Goal: Transaction & Acquisition: Purchase product/service

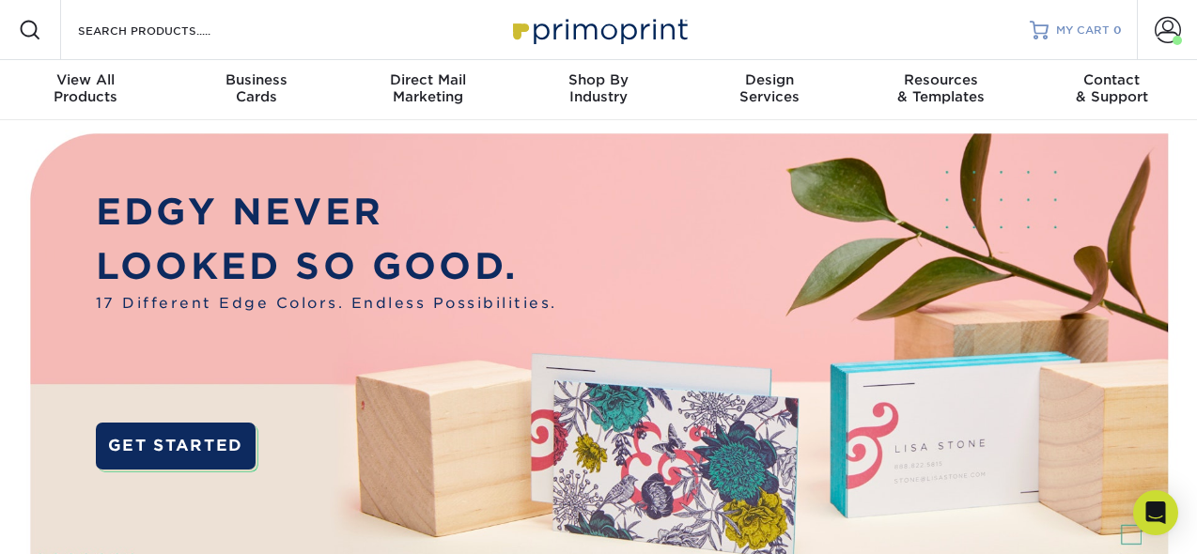
click at [1114, 32] on span "0" at bounding box center [1117, 29] width 8 height 13
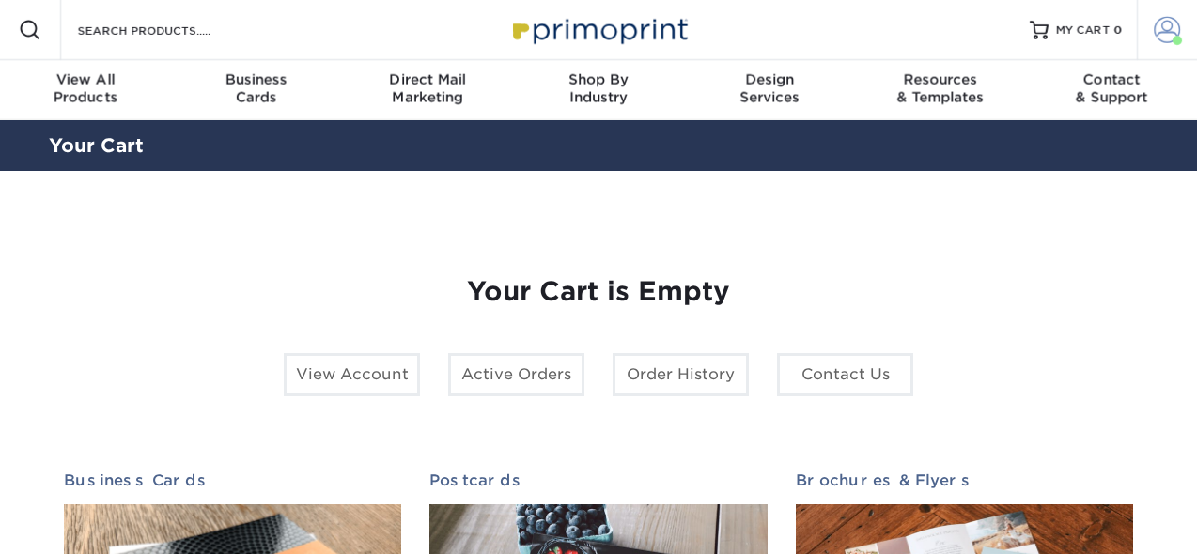
click at [1164, 33] on span at bounding box center [1167, 30] width 26 height 26
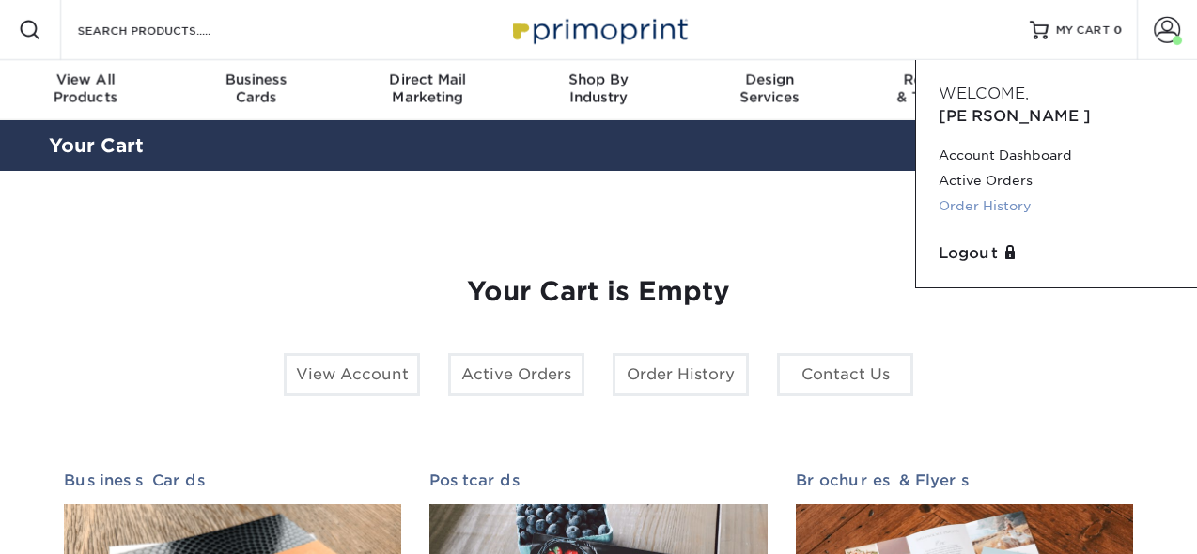
click at [969, 193] on link "Order History" at bounding box center [1056, 205] width 236 height 25
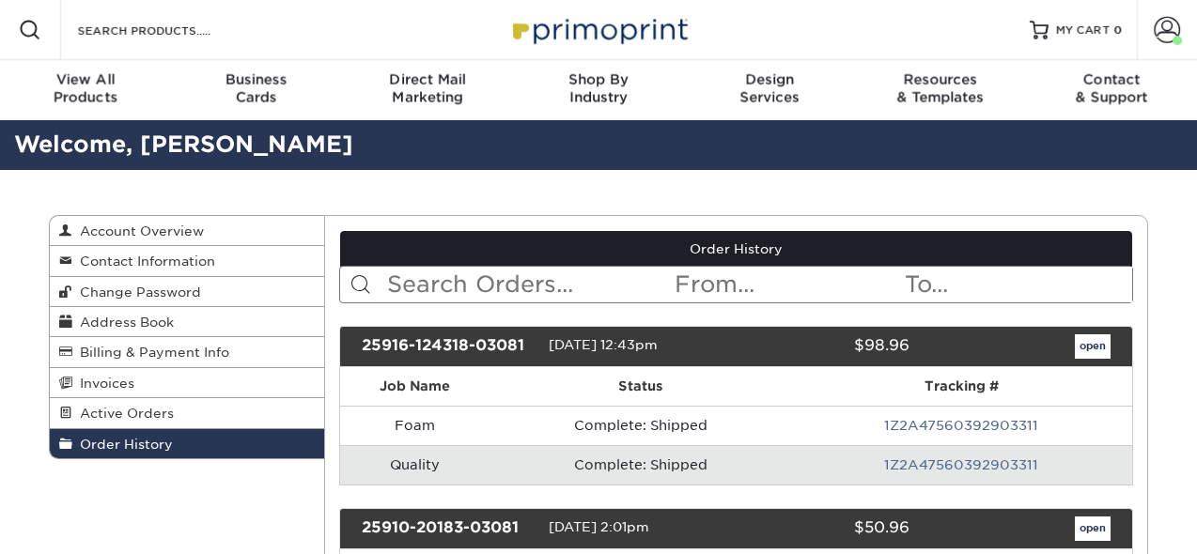
click at [456, 281] on input "text" at bounding box center [529, 285] width 288 height 36
type input "chris"
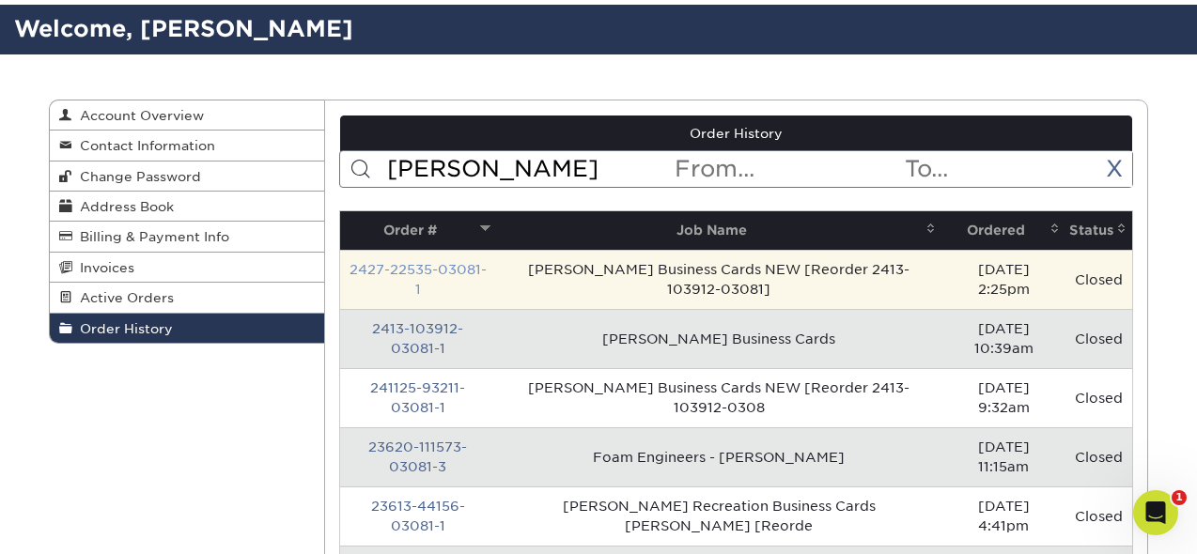
click at [449, 279] on link "2427-22535-03081-1" at bounding box center [417, 279] width 137 height 35
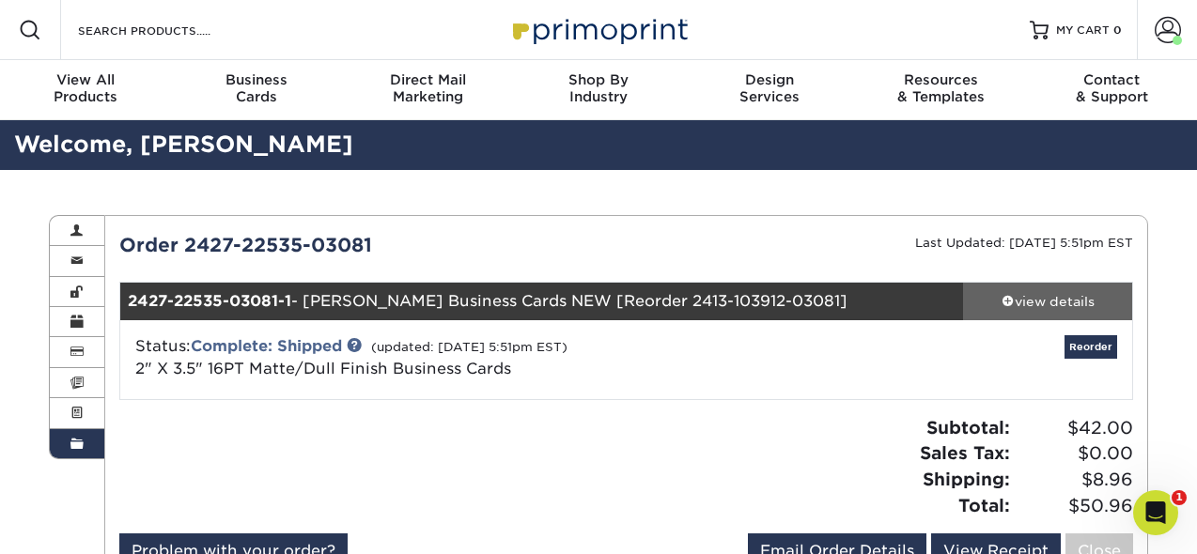
click at [1038, 311] on link "view details" at bounding box center [1047, 302] width 169 height 38
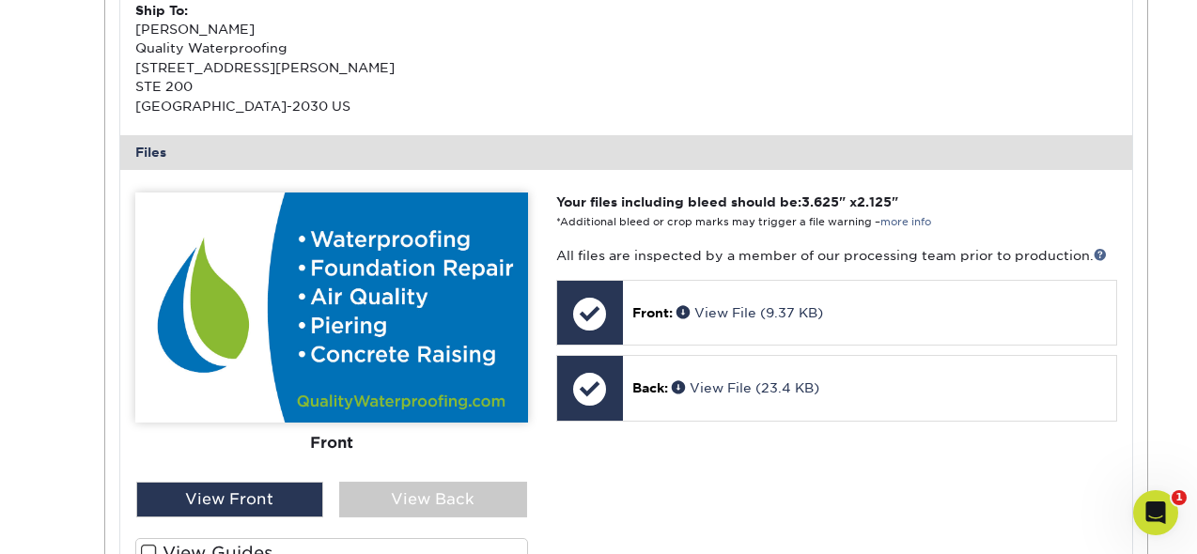
scroll to position [674, 0]
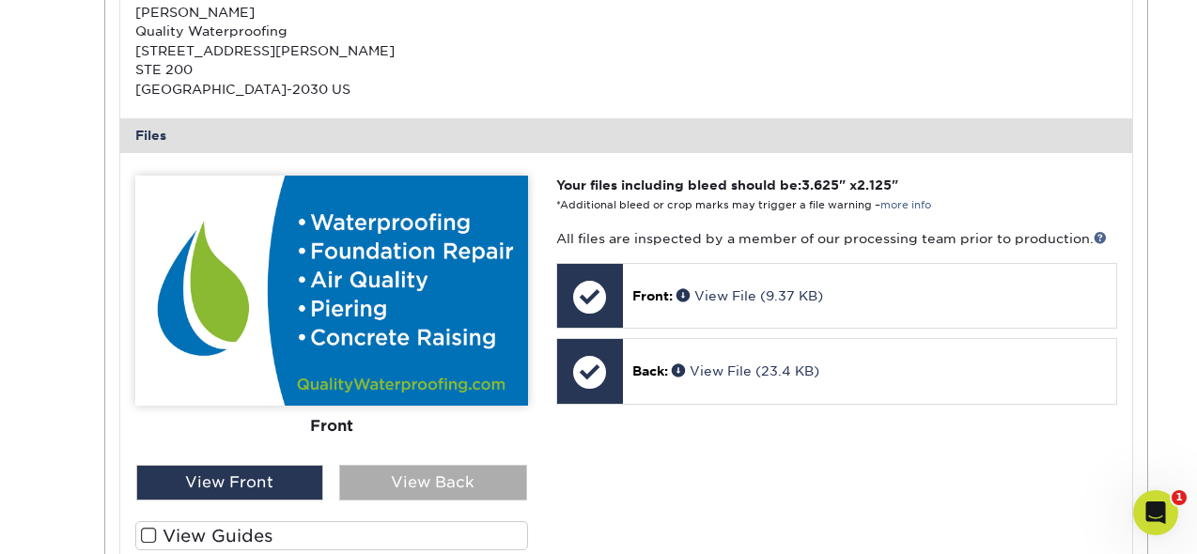
click at [446, 477] on div "View Back" at bounding box center [433, 483] width 188 height 36
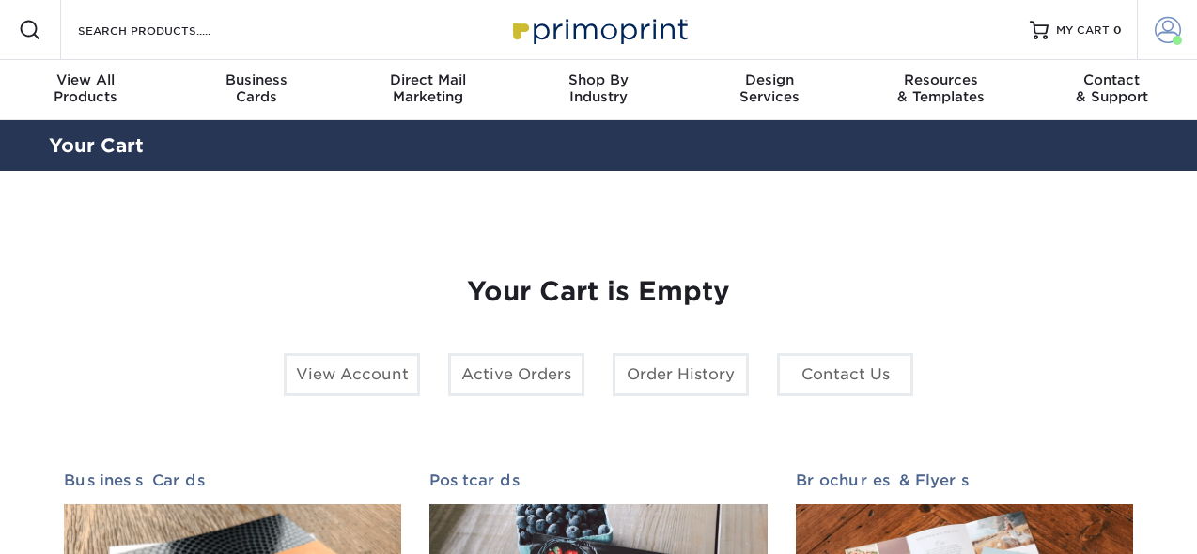
click at [1180, 38] on span at bounding box center [1176, 40] width 9 height 9
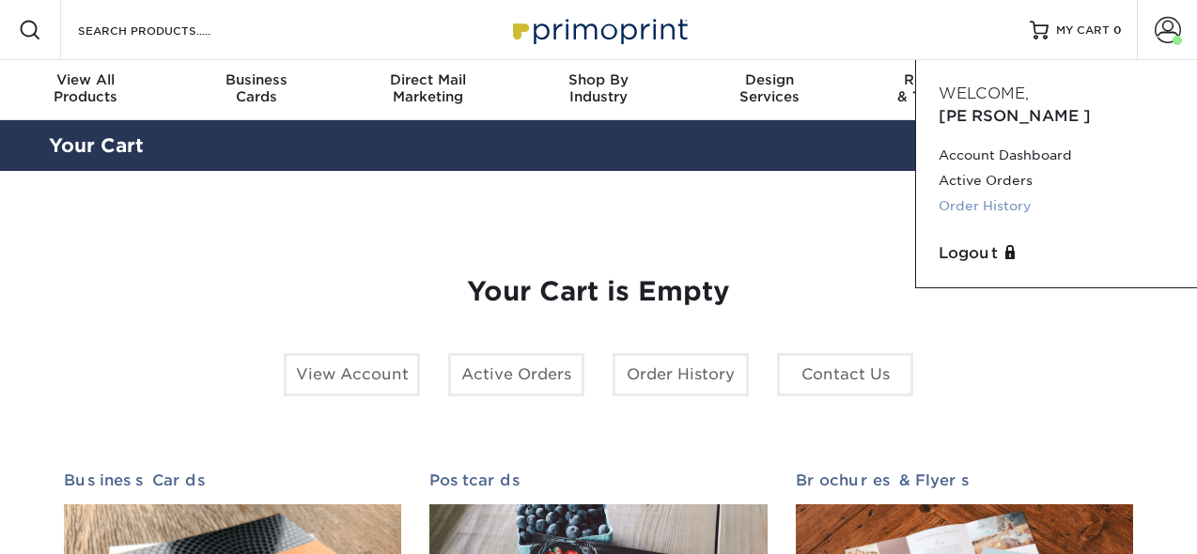
click at [1003, 193] on link "Order History" at bounding box center [1056, 205] width 236 height 25
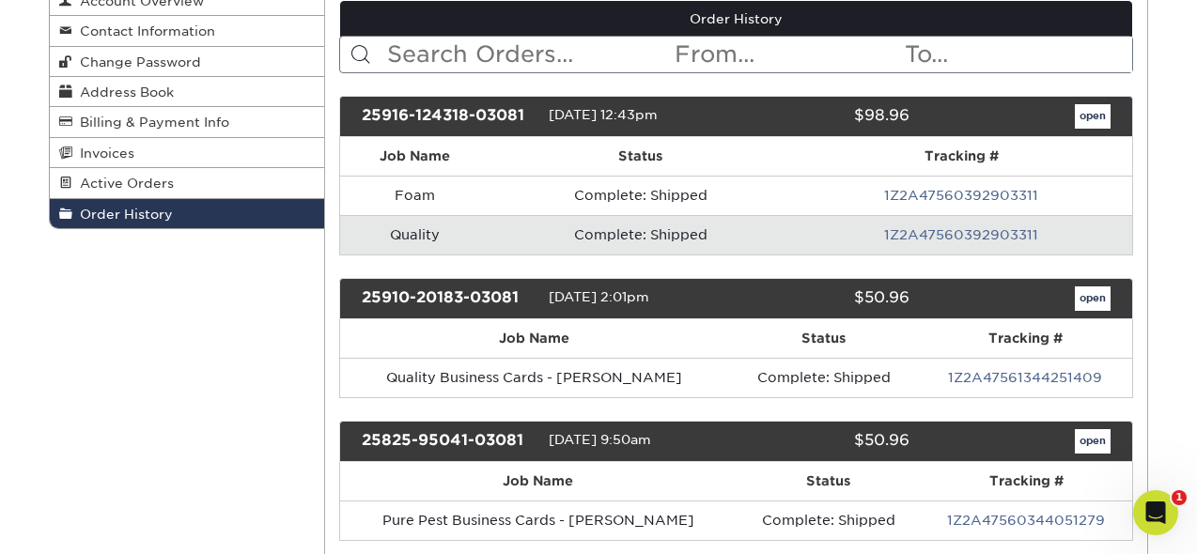
scroll to position [231, 0]
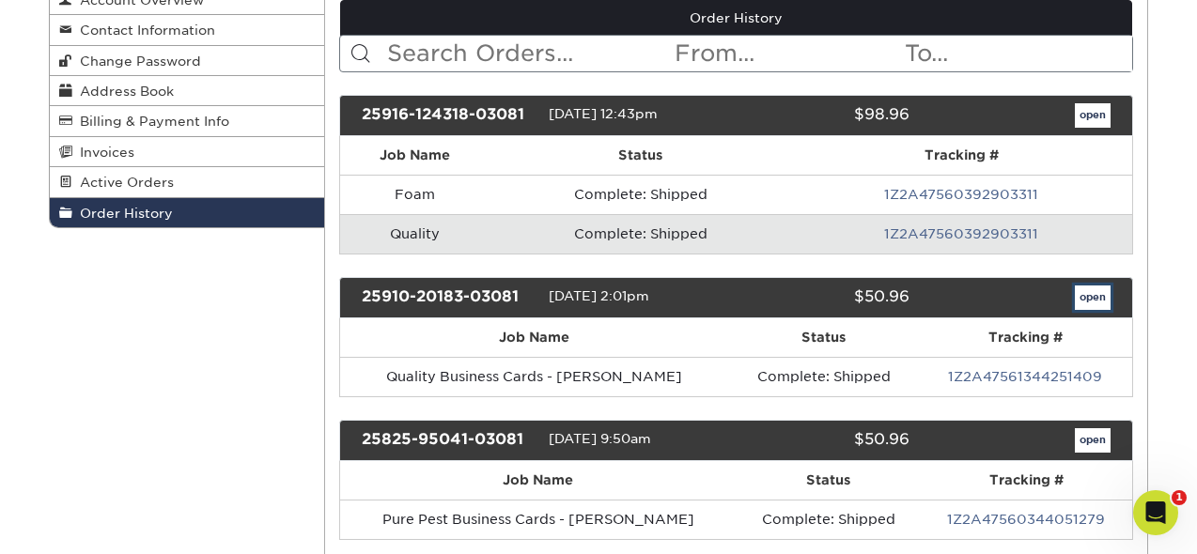
click at [1082, 306] on link "open" at bounding box center [1092, 298] width 36 height 24
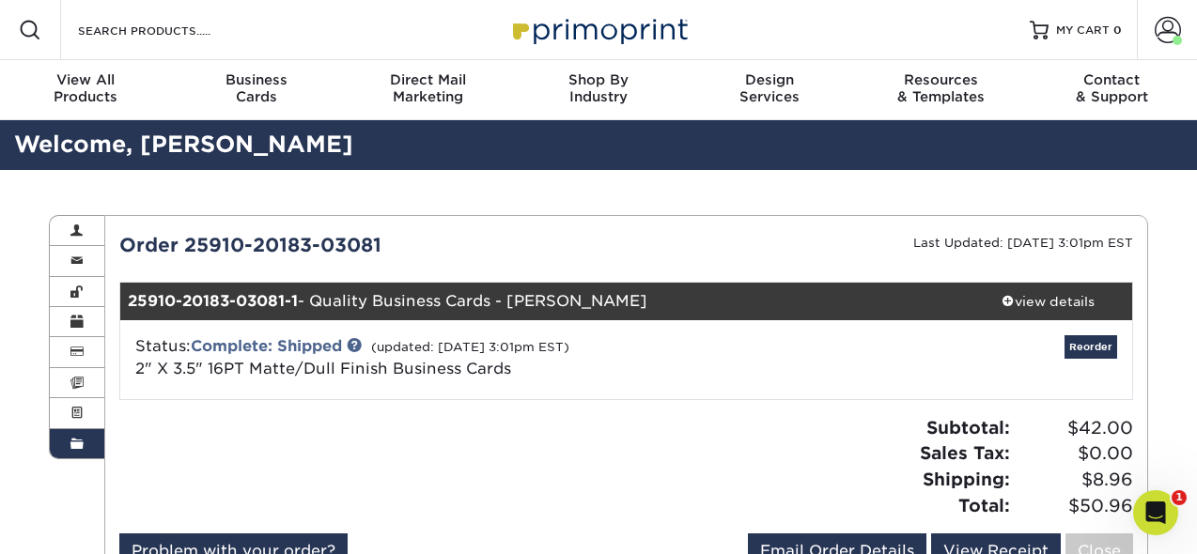
scroll to position [66, 0]
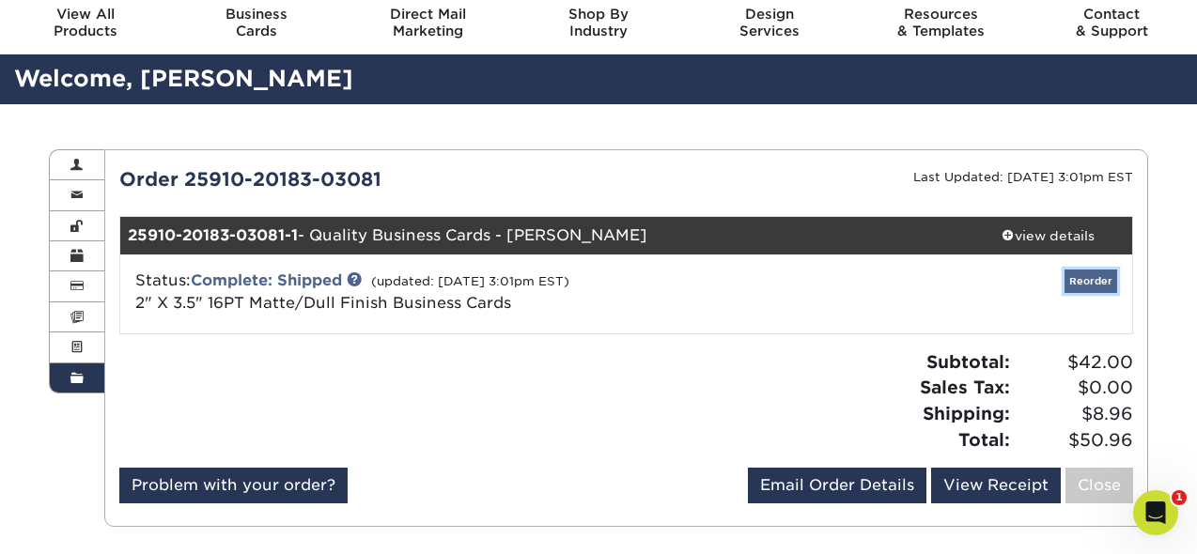
click at [1103, 285] on link "Reorder" at bounding box center [1090, 281] width 53 height 23
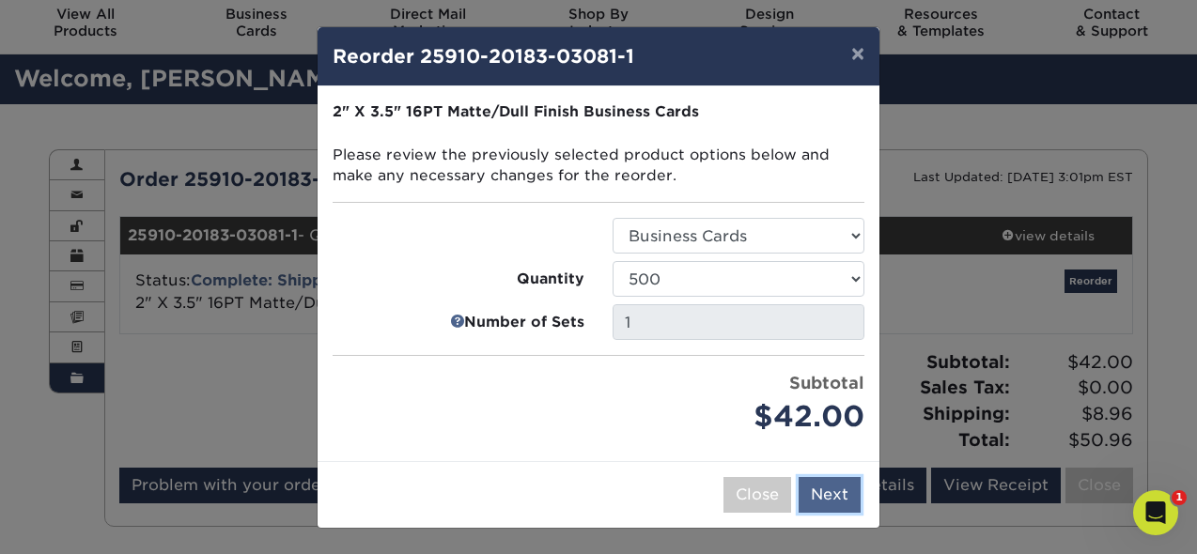
click at [827, 492] on button "Next" at bounding box center [829, 495] width 62 height 36
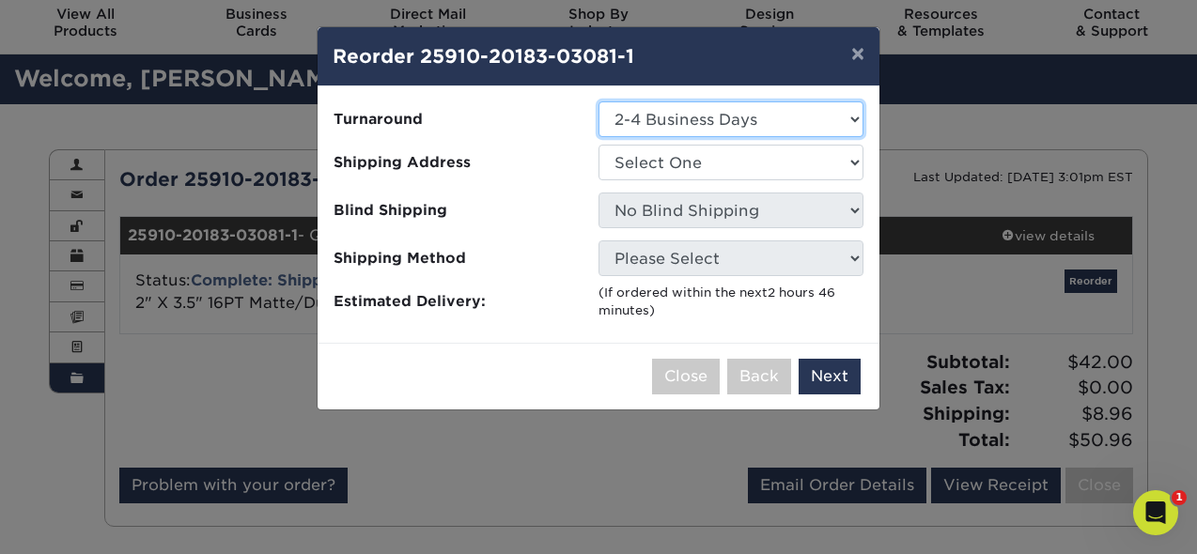
click at [714, 128] on select "Select One 2-4 Business Days 2 Day Next Business Day" at bounding box center [730, 119] width 265 height 36
click at [598, 101] on select "Select One 2-4 Business Days 2 Day Next Business Day" at bounding box center [730, 119] width 265 height 36
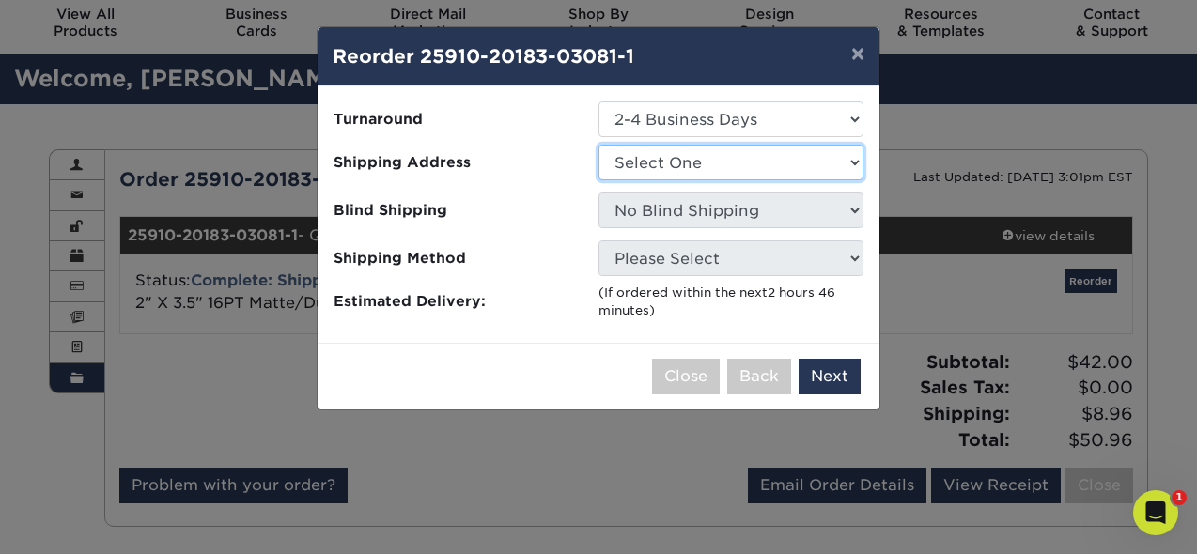
click at [694, 164] on select "Select One Bergfeld Recreation Foam Engineers Kirkwood Fence Liberty Fabricatin…" at bounding box center [730, 163] width 265 height 36
select select "94736"
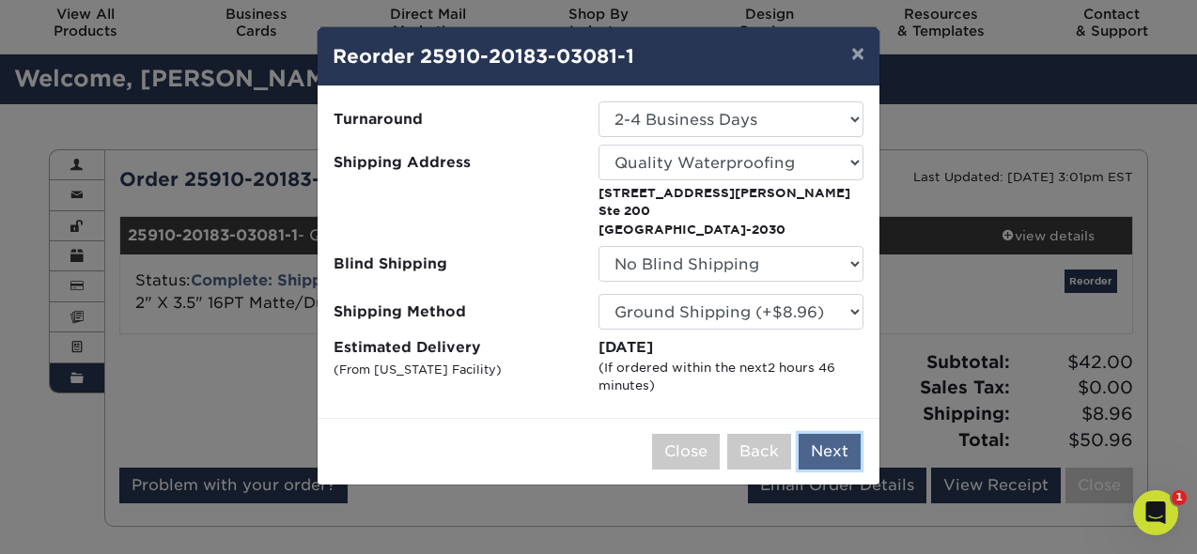
click at [828, 451] on button "Next" at bounding box center [829, 452] width 62 height 36
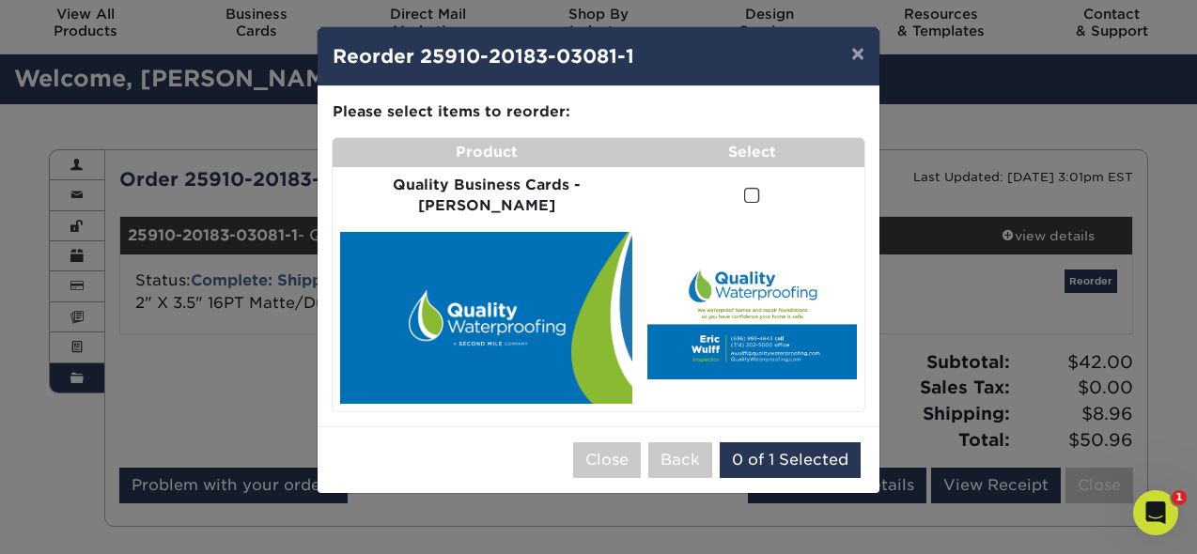
click at [744, 188] on span at bounding box center [752, 196] width 16 height 18
click at [0, 0] on input "checkbox" at bounding box center [0, 0] width 0 height 0
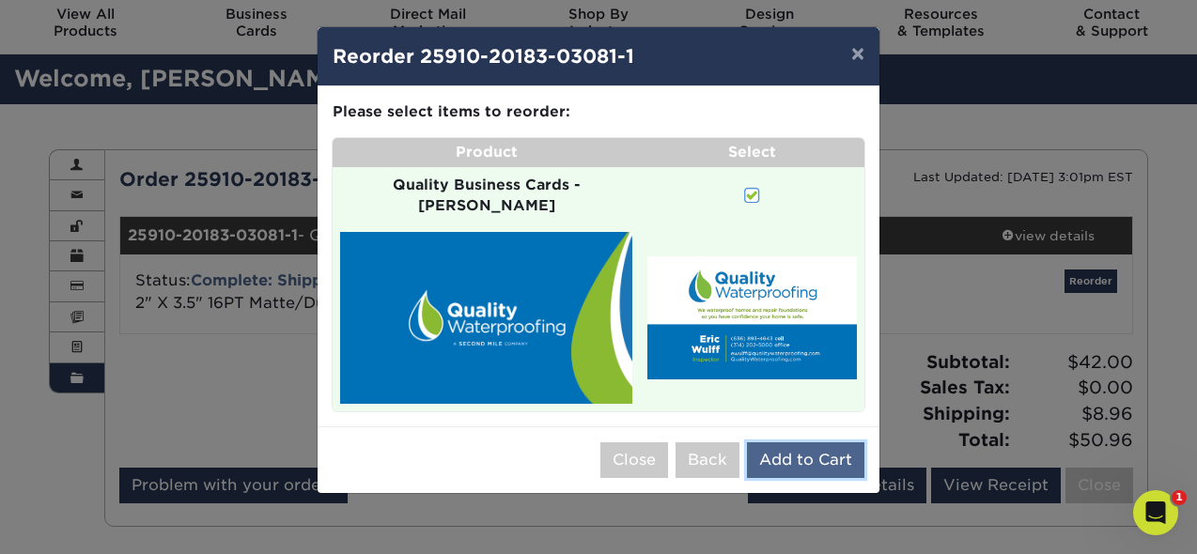
click at [809, 442] on button "Add to Cart" at bounding box center [805, 460] width 117 height 36
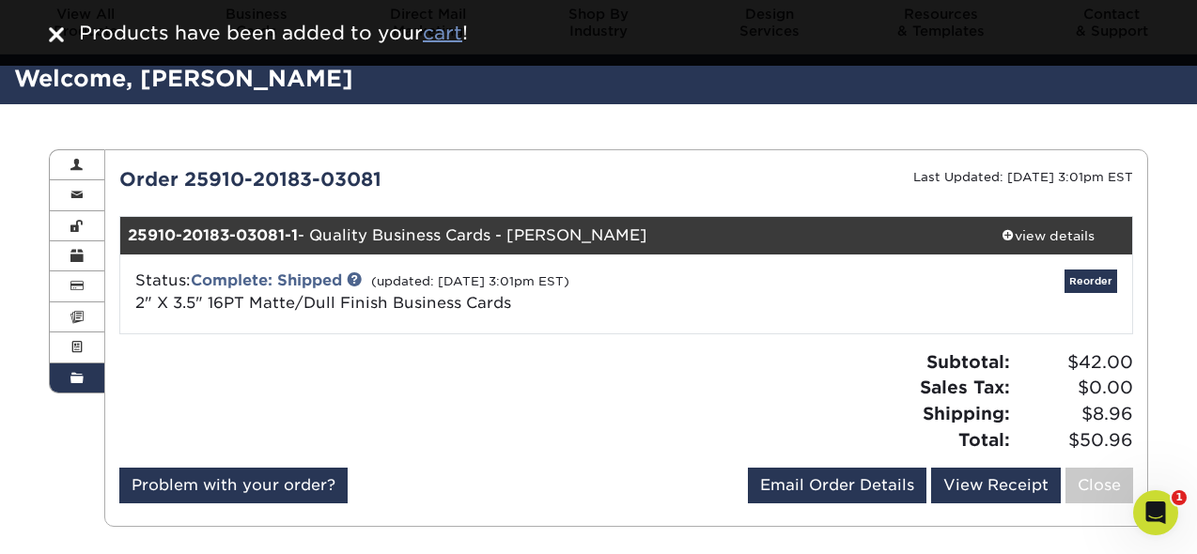
click at [430, 35] on u "cart" at bounding box center [442, 33] width 39 height 23
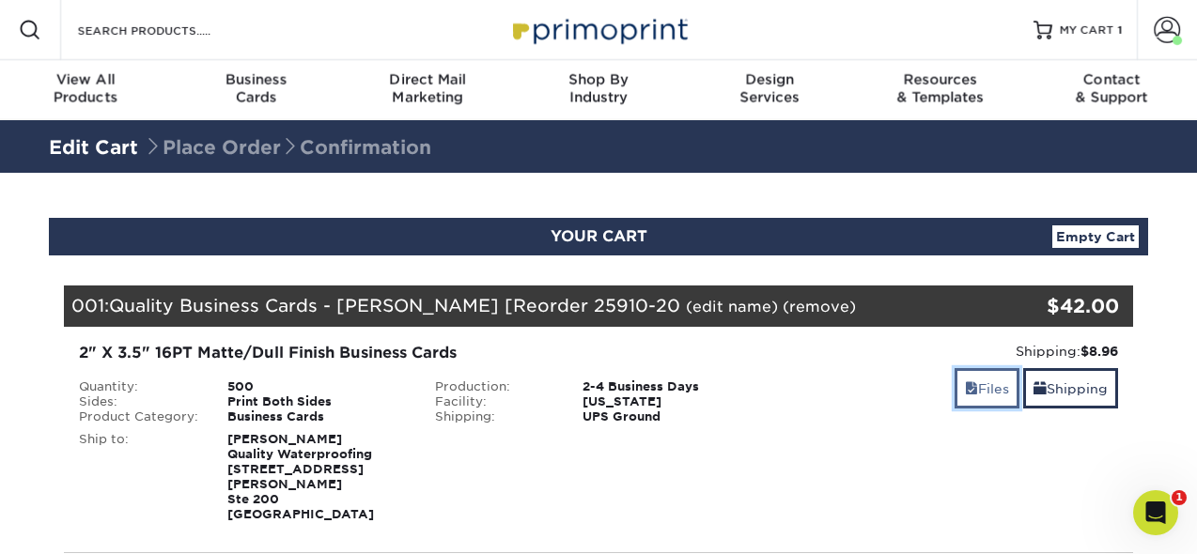
click at [968, 383] on span at bounding box center [971, 388] width 13 height 15
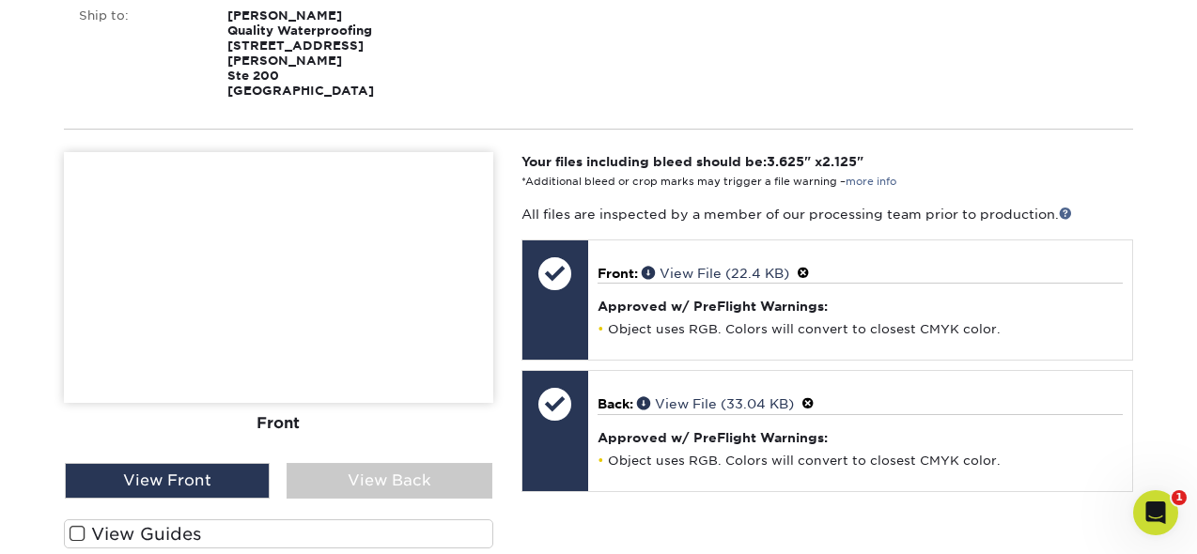
scroll to position [431, 0]
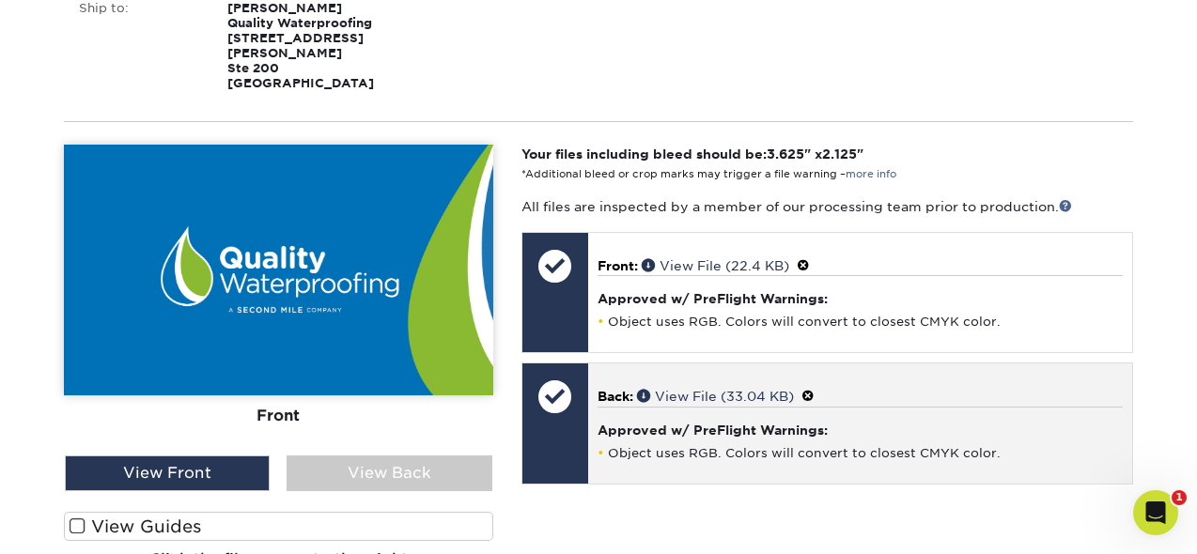
click at [812, 389] on span at bounding box center [807, 396] width 13 height 15
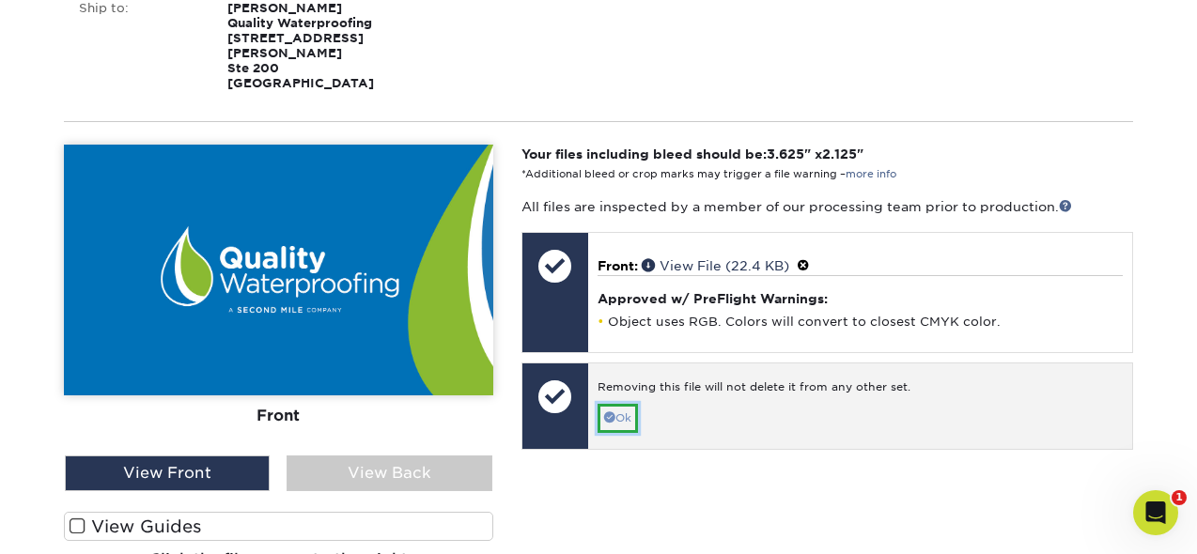
click at [628, 404] on link "Ok" at bounding box center [617, 418] width 40 height 29
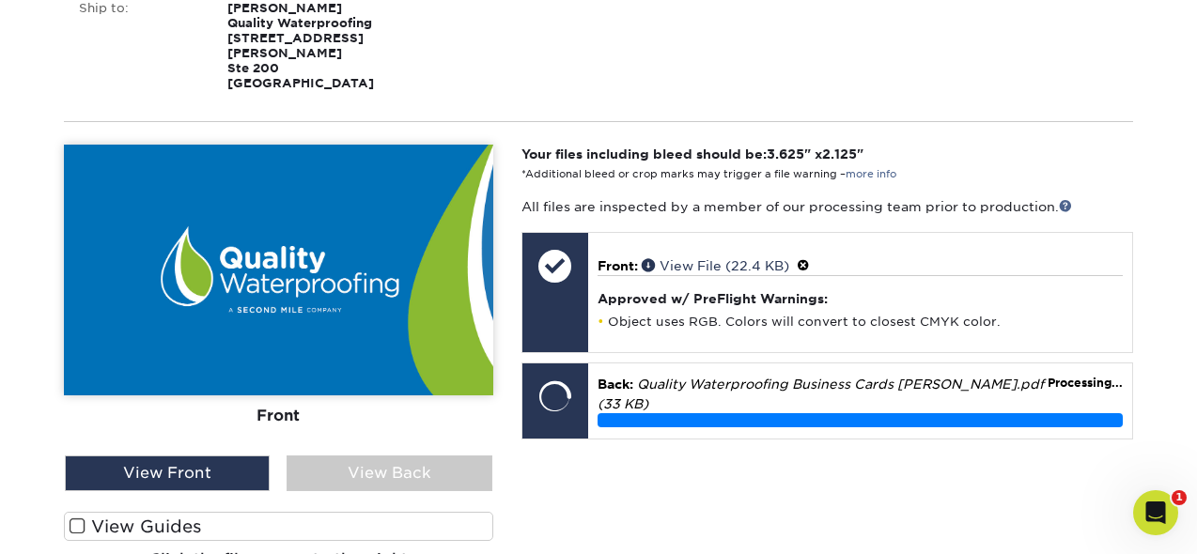
scroll to position [512, 0]
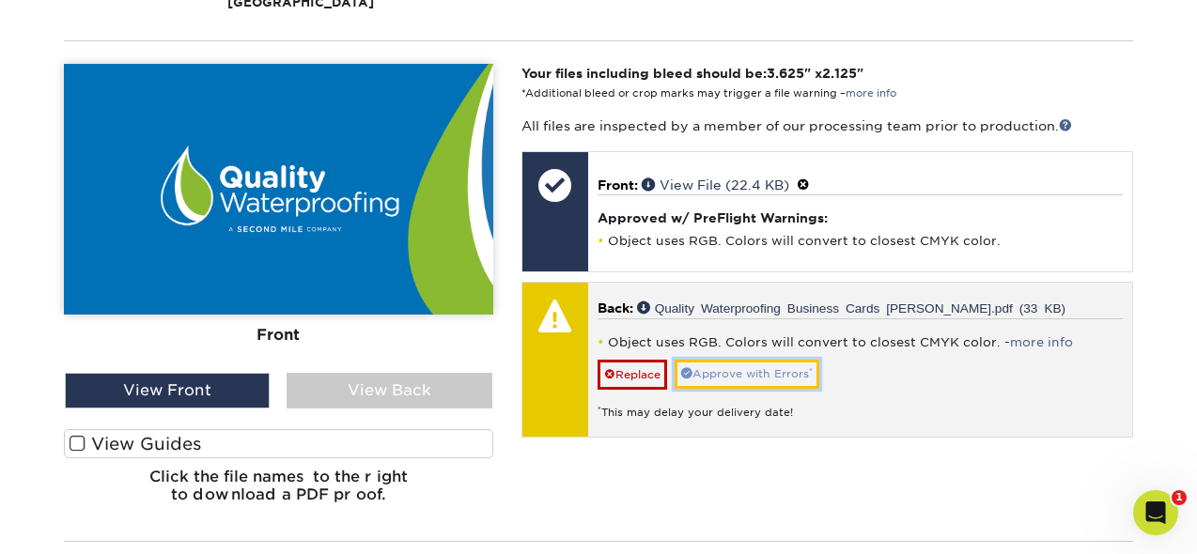
click at [735, 361] on link "Approve with Errors *" at bounding box center [746, 374] width 145 height 29
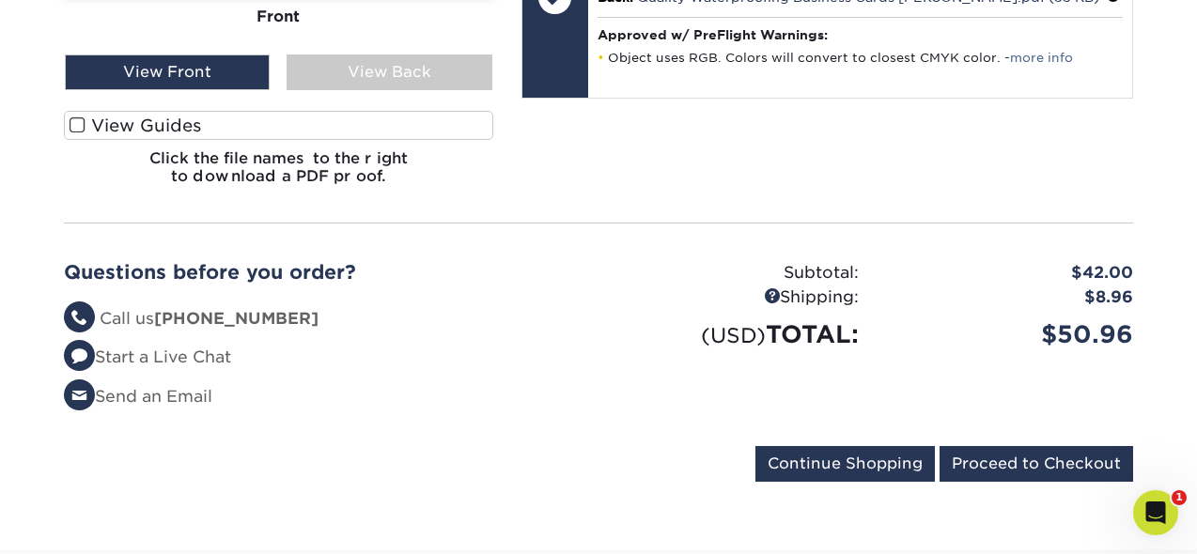
scroll to position [833, 0]
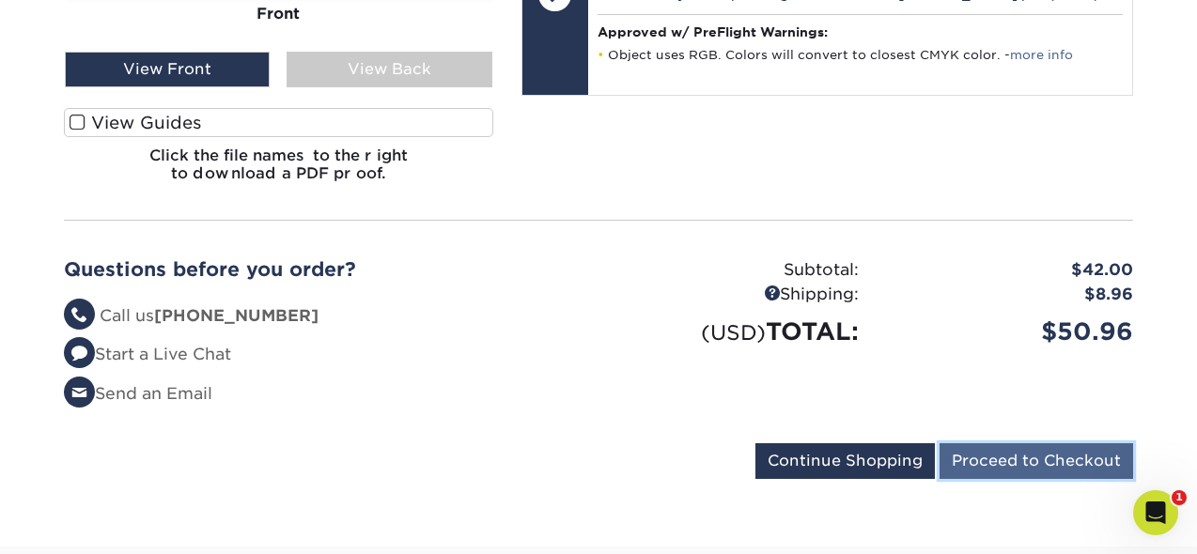
click at [989, 443] on input "Proceed to Checkout" at bounding box center [1035, 461] width 193 height 36
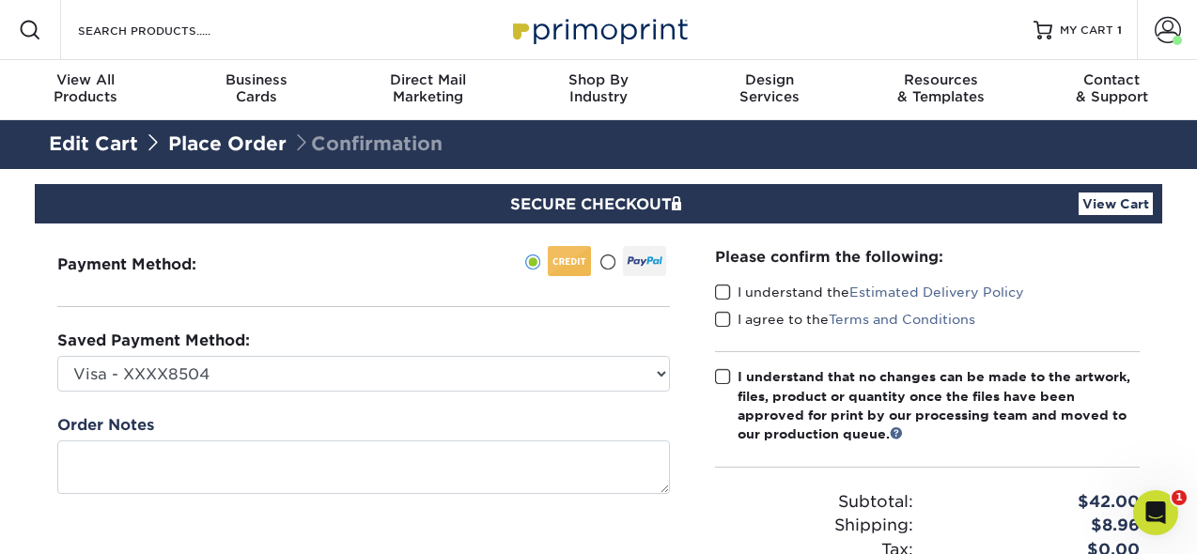
click at [718, 284] on span at bounding box center [723, 293] width 16 height 18
click at [0, 0] on input "I understand the Estimated Delivery Policy" at bounding box center [0, 0] width 0 height 0
click at [721, 311] on span at bounding box center [723, 320] width 16 height 18
click at [0, 0] on input "I agree to the Terms and Conditions" at bounding box center [0, 0] width 0 height 0
click at [722, 356] on div "Please confirm the following: I understand the Estimated Delivery Policy I agre…" at bounding box center [927, 423] width 425 height 354
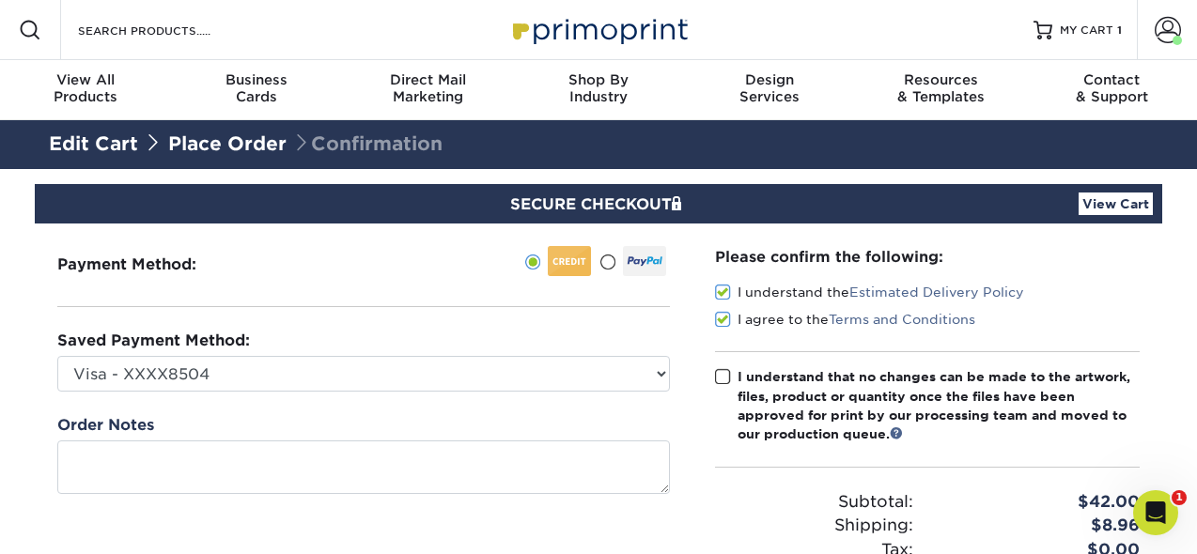
click at [723, 380] on span at bounding box center [723, 377] width 16 height 18
click at [0, 0] on input "I understand that no changes can be made to the artwork, files, product or quan…" at bounding box center [0, 0] width 0 height 0
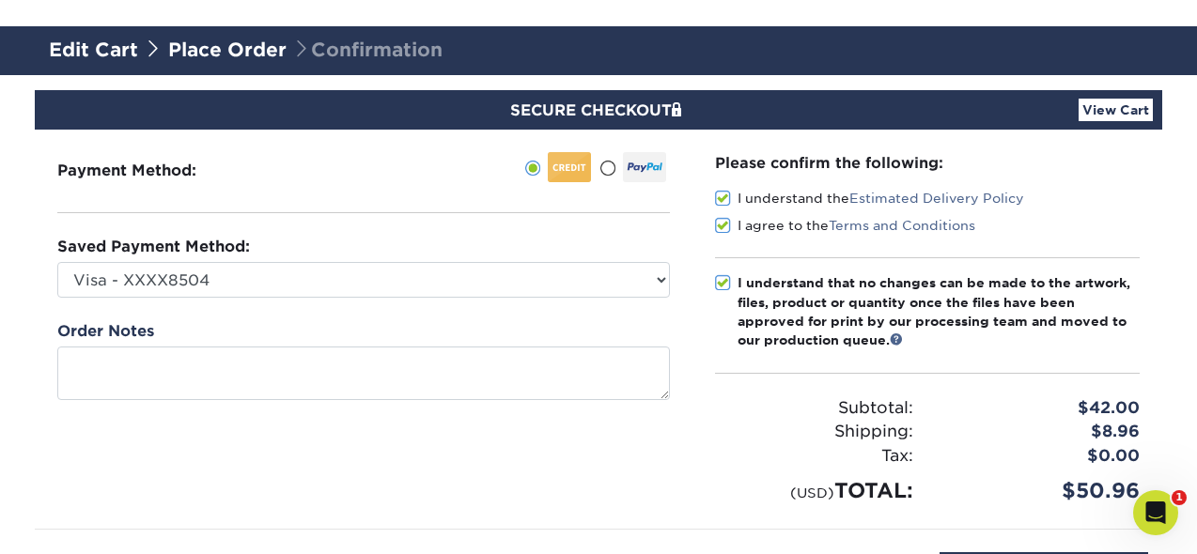
scroll to position [237, 0]
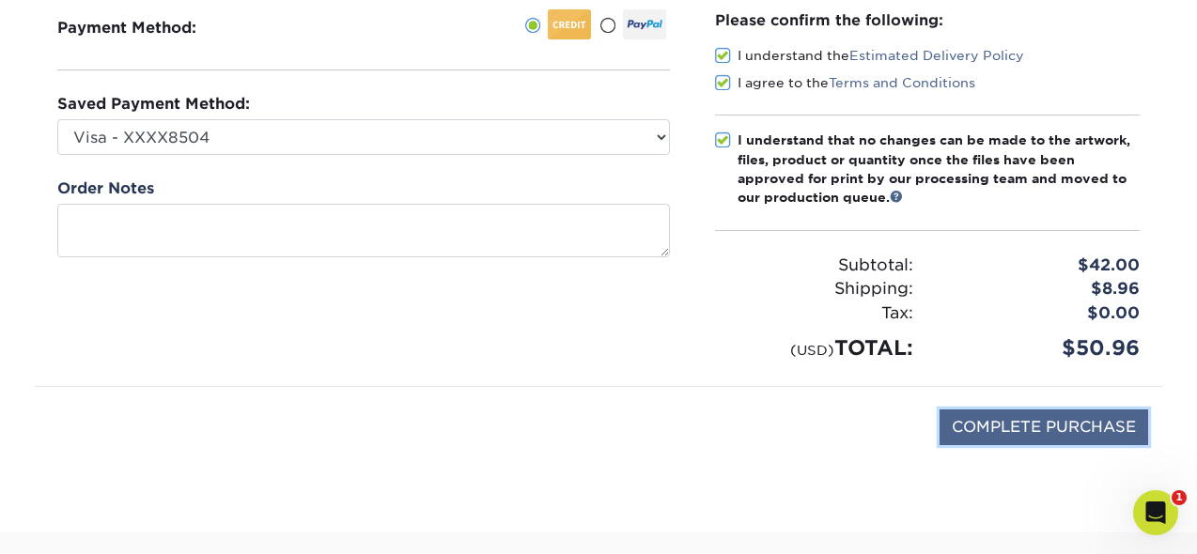
click at [974, 432] on input "COMPLETE PURCHASE" at bounding box center [1043, 427] width 209 height 36
type input "COMPLETE PURCHASE"
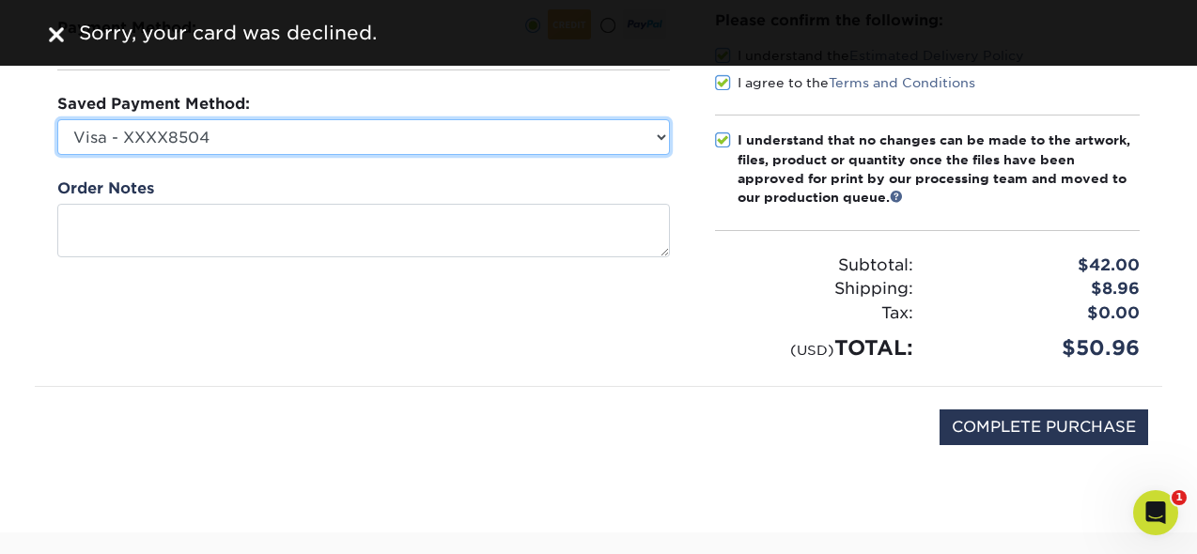
click at [259, 134] on select "Visa - XXXX8504 Visa - XXXX5868 Visa - XXXX5868 Visa - XXXX6596 Visa - XXXX9171…" at bounding box center [363, 137] width 612 height 36
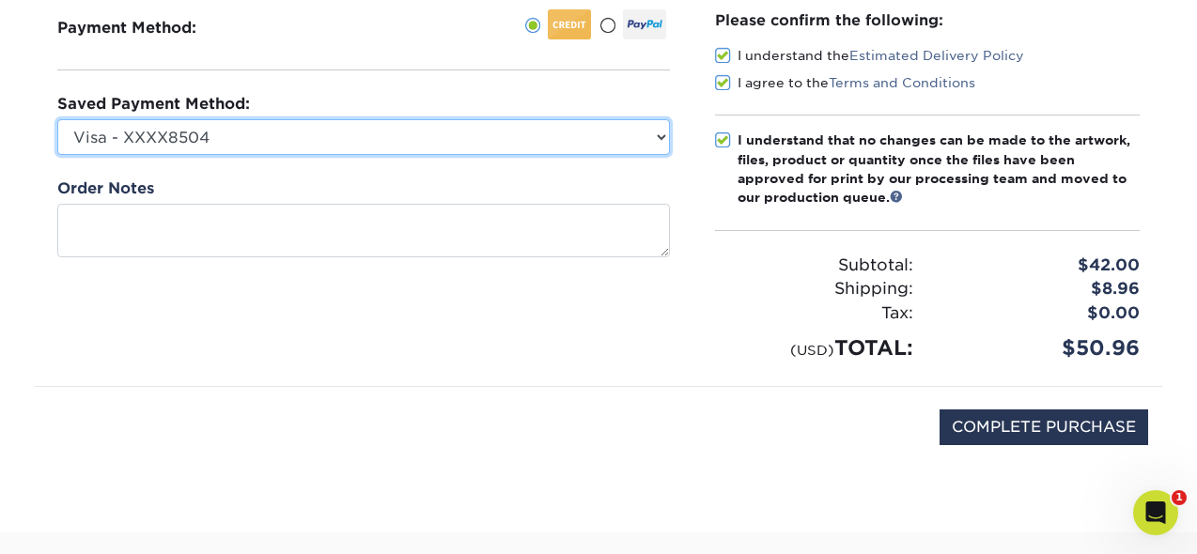
select select "68768"
click at [57, 119] on select "Visa - XXXX8504 Visa - XXXX5868 Visa - XXXX5868 Visa - XXXX6596 Visa - XXXX9171…" at bounding box center [363, 137] width 612 height 36
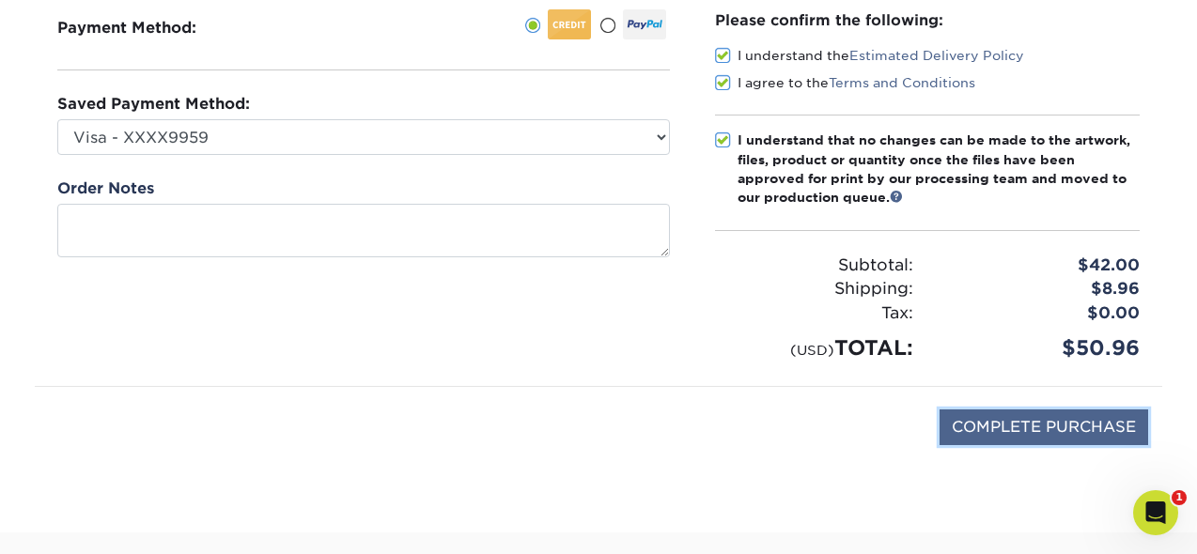
click at [1012, 423] on input "COMPLETE PURCHASE" at bounding box center [1043, 427] width 209 height 36
type input "PROCESSING, PLEASE WAIT..."
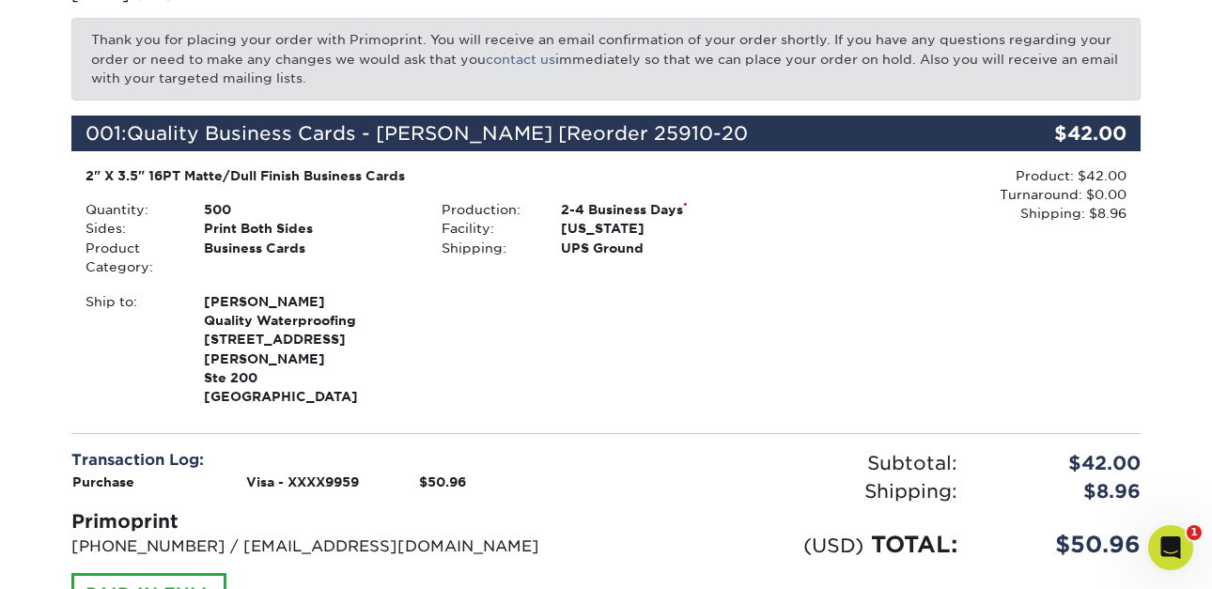
scroll to position [327, 0]
